Goal: Task Accomplishment & Management: Use online tool/utility

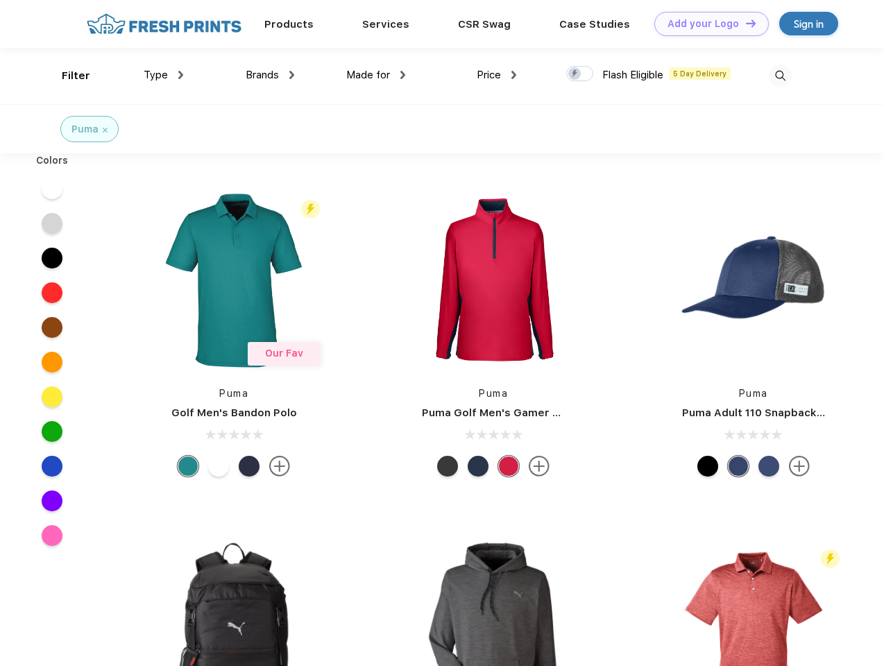
click at [707, 24] on link "Add your Logo Design Tool" at bounding box center [711, 24] width 115 height 24
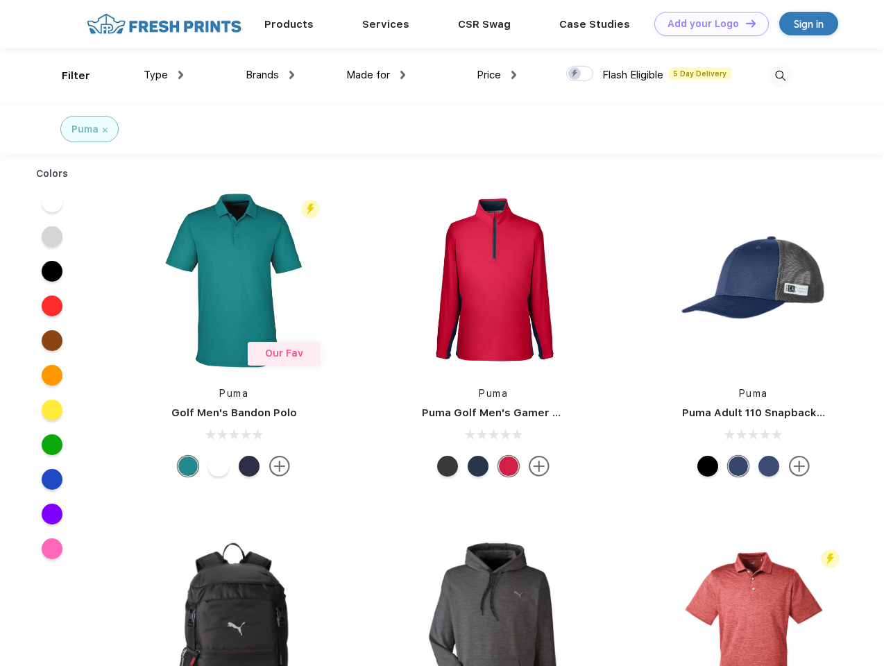
click at [0, 0] on div "Design Tool" at bounding box center [0, 0] width 0 height 0
click at [745, 23] on link "Add your Logo Design Tool" at bounding box center [711, 24] width 115 height 24
click at [67, 76] on div "Filter" at bounding box center [76, 76] width 28 height 16
click at [164, 75] on span "Type" at bounding box center [156, 75] width 24 height 12
click at [270, 75] on span "Brands" at bounding box center [262, 75] width 33 height 12
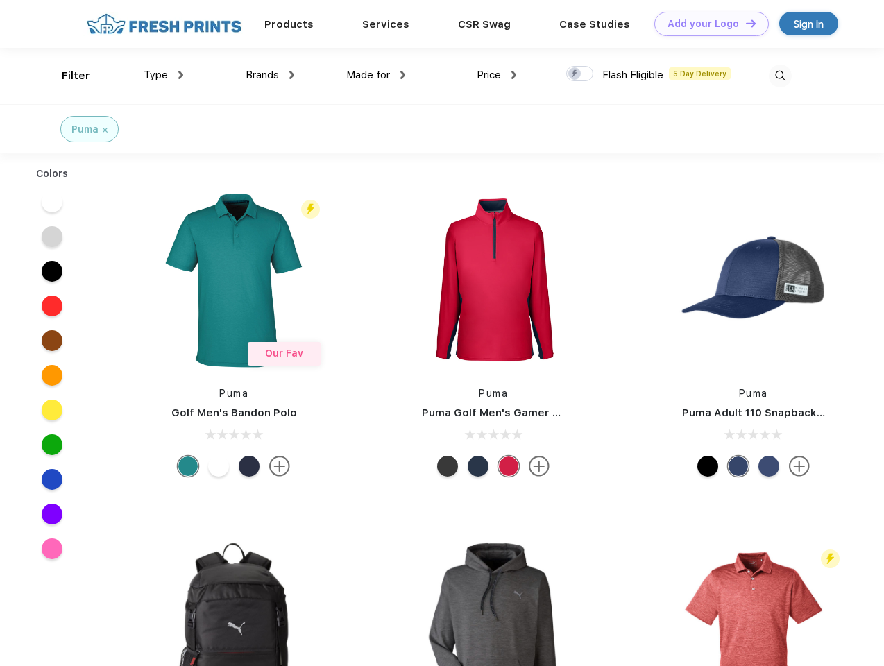
click at [376, 75] on span "Made for" at bounding box center [368, 75] width 44 height 12
click at [497, 75] on span "Price" at bounding box center [489, 75] width 24 height 12
click at [580, 74] on div at bounding box center [579, 73] width 27 height 15
click at [575, 74] on input "checkbox" at bounding box center [570, 69] width 9 height 9
click at [780, 76] on img at bounding box center [780, 76] width 23 height 23
